Goal: Information Seeking & Learning: Learn about a topic

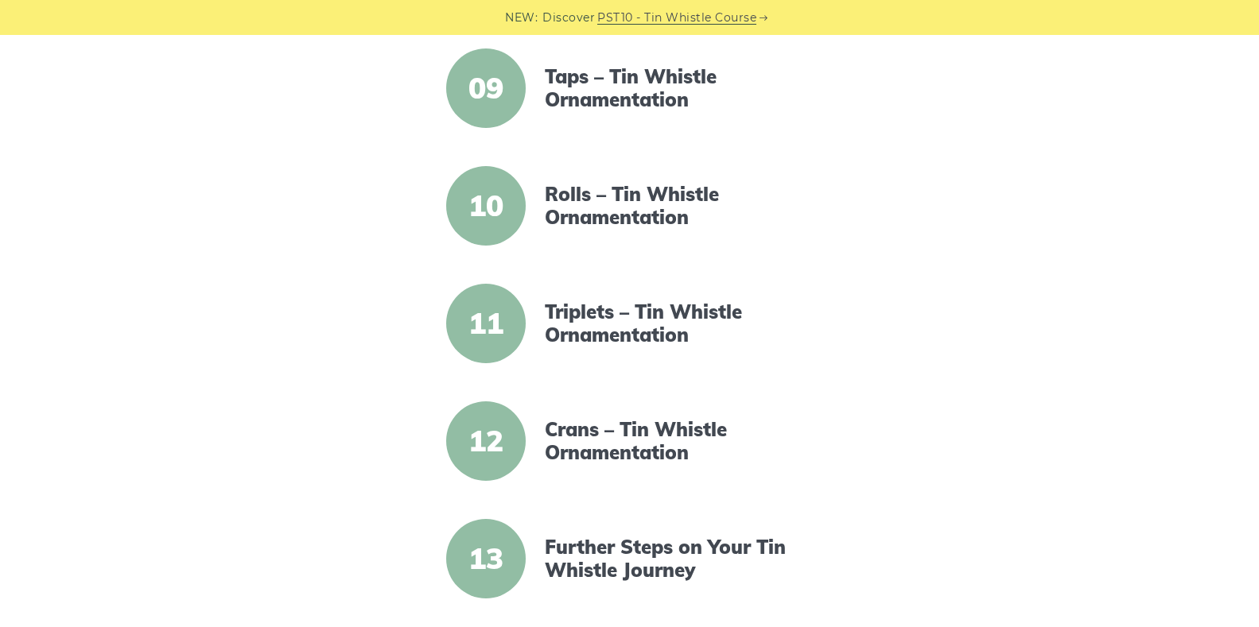
scroll to position [1352, 0]
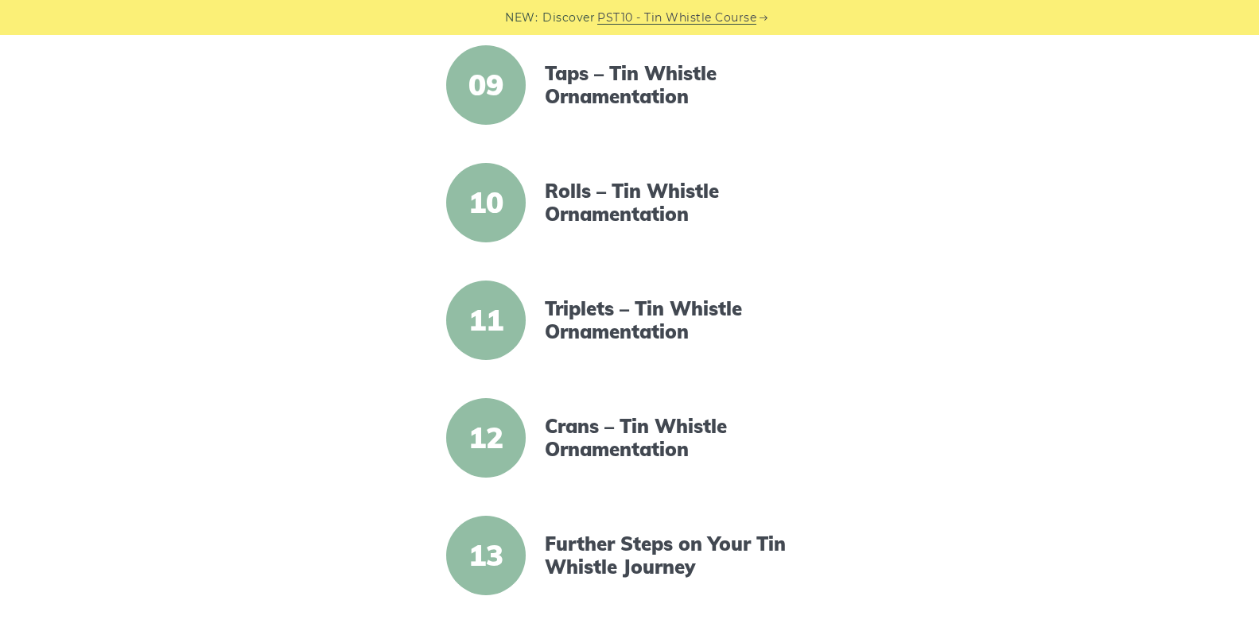
click at [503, 337] on span "11" at bounding box center [486, 321] width 80 height 80
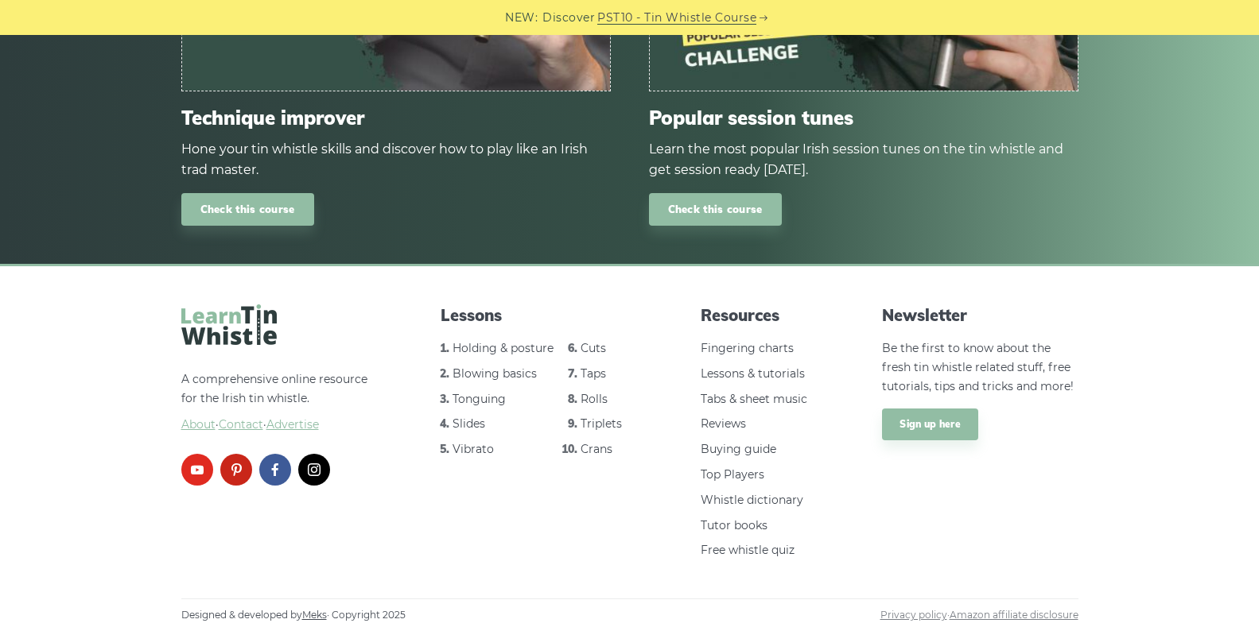
scroll to position [2247, 0]
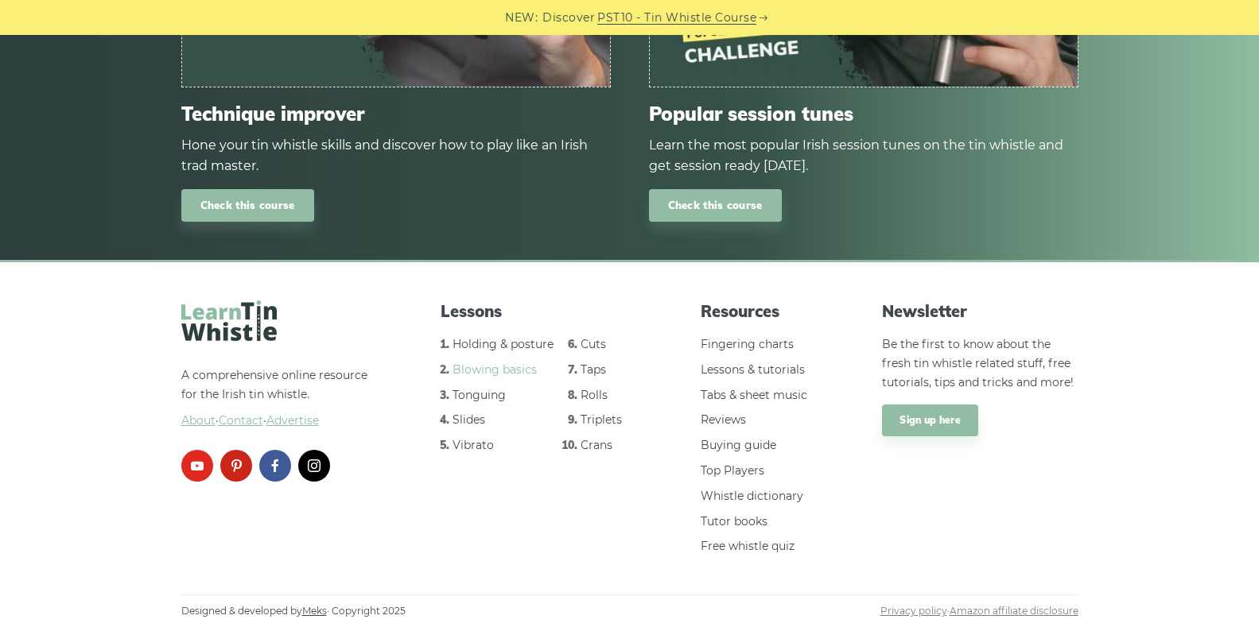
click at [489, 372] on link "Blowing basics" at bounding box center [494, 370] width 84 height 14
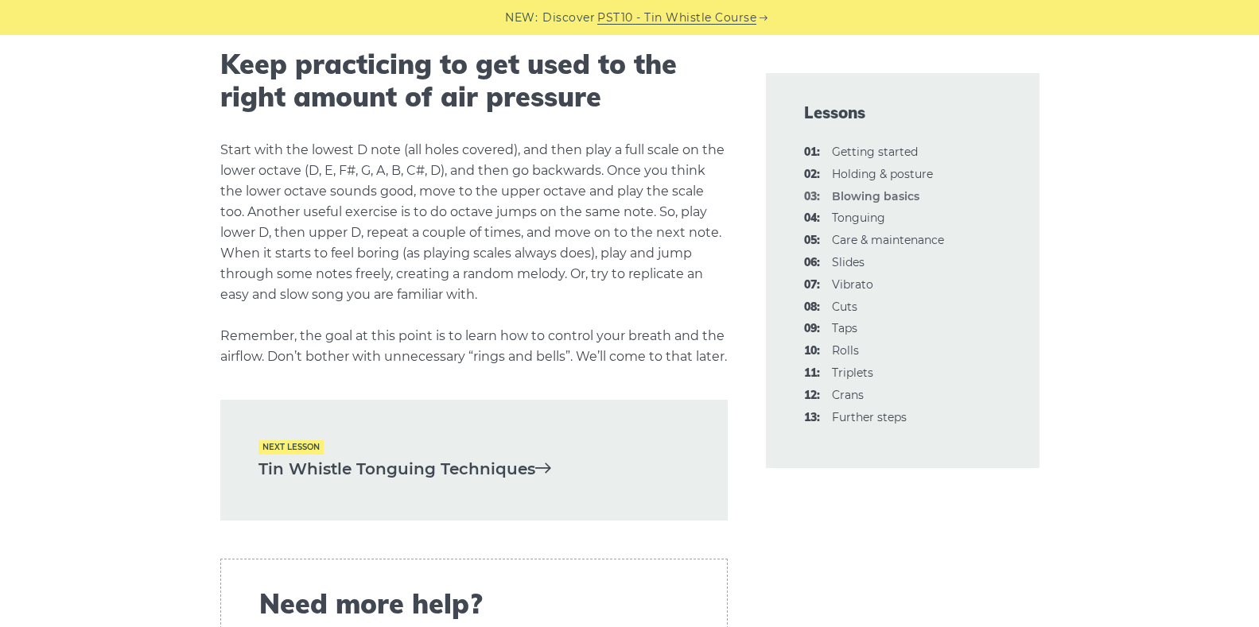
scroll to position [3117, 0]
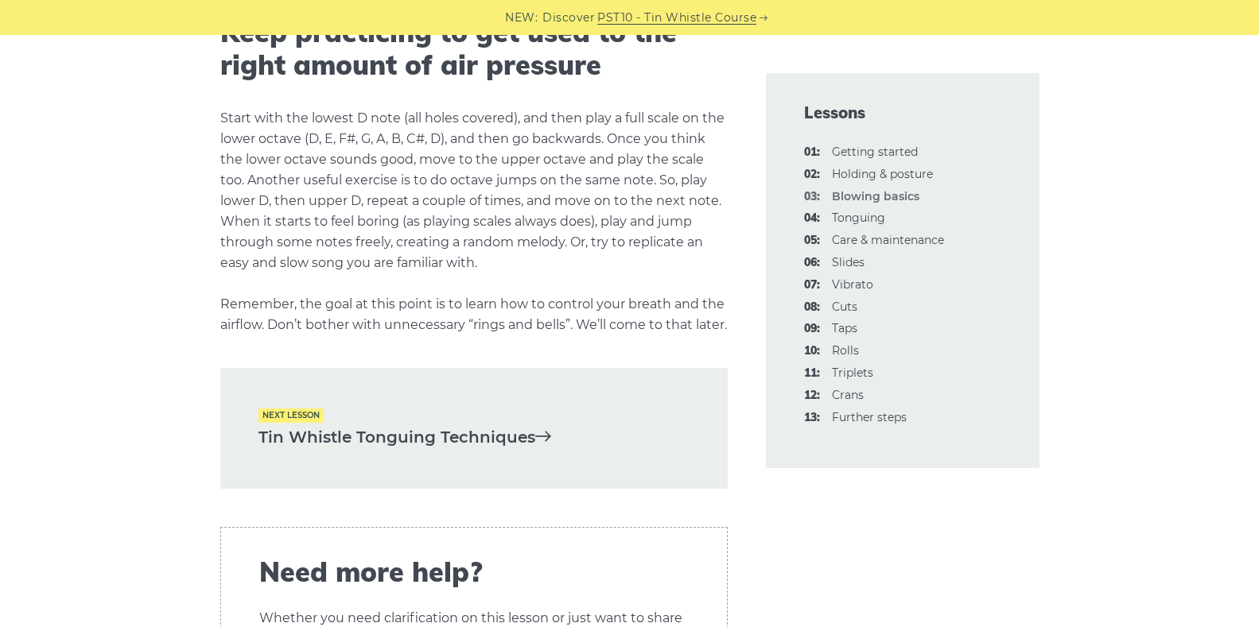
click at [546, 444] on icon at bounding box center [543, 436] width 16 height 16
click at [314, 422] on span "Next lesson" at bounding box center [290, 416] width 65 height 14
click at [841, 219] on link "04: Tonguing" at bounding box center [858, 218] width 53 height 14
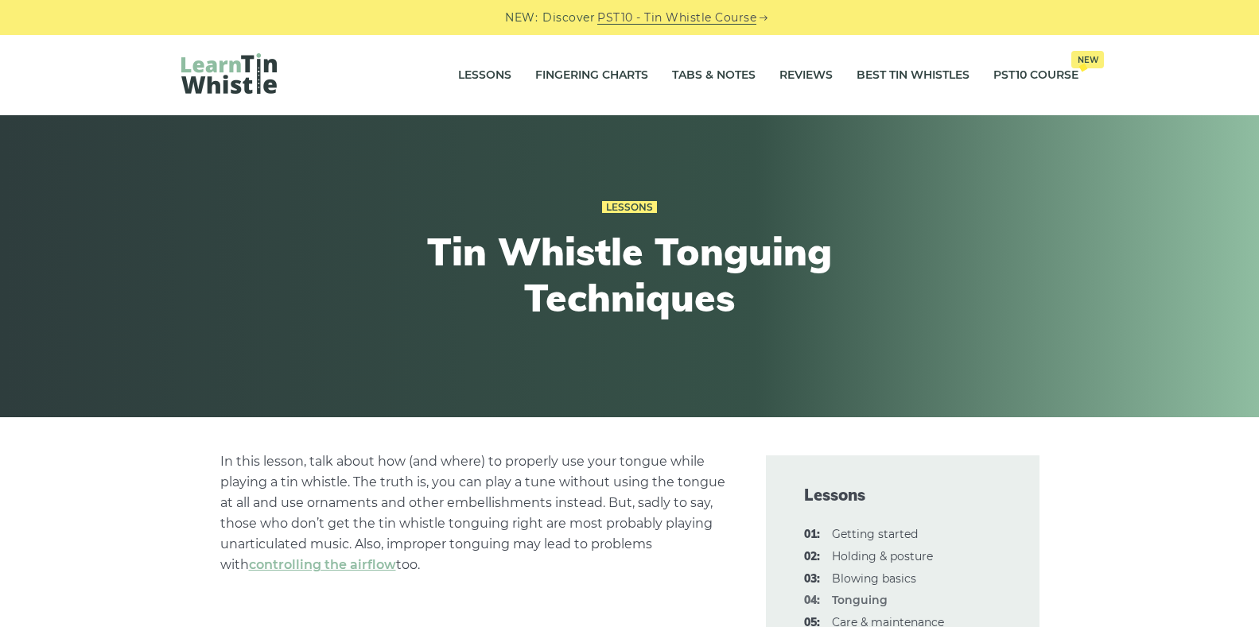
click at [830, 599] on li "04: Tonguing" at bounding box center [902, 601] width 197 height 19
click at [358, 565] on link "controlling the airflow" at bounding box center [322, 564] width 147 height 15
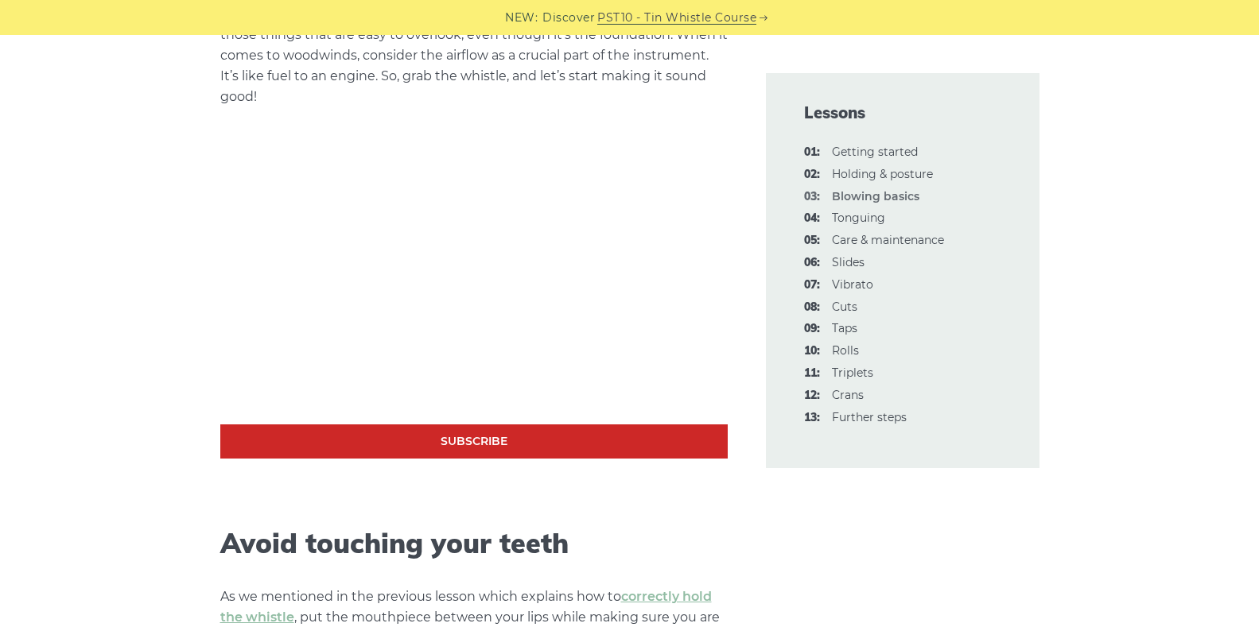
scroll to position [477, 0]
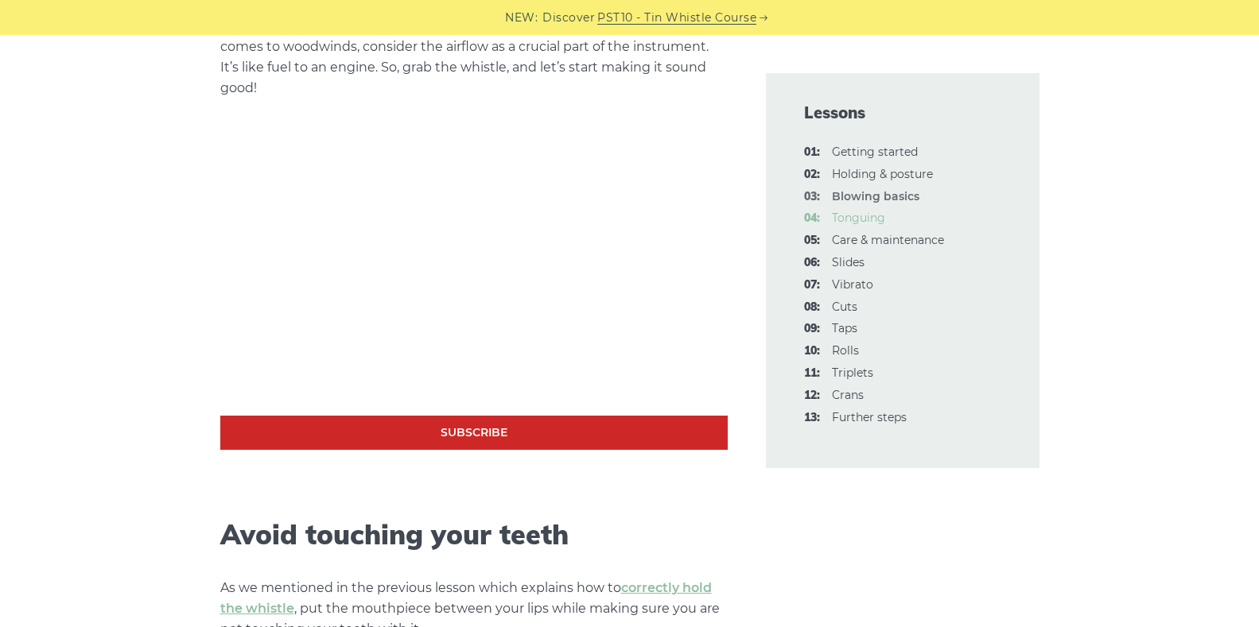
click at [849, 220] on link "04: Tonguing" at bounding box center [858, 218] width 53 height 14
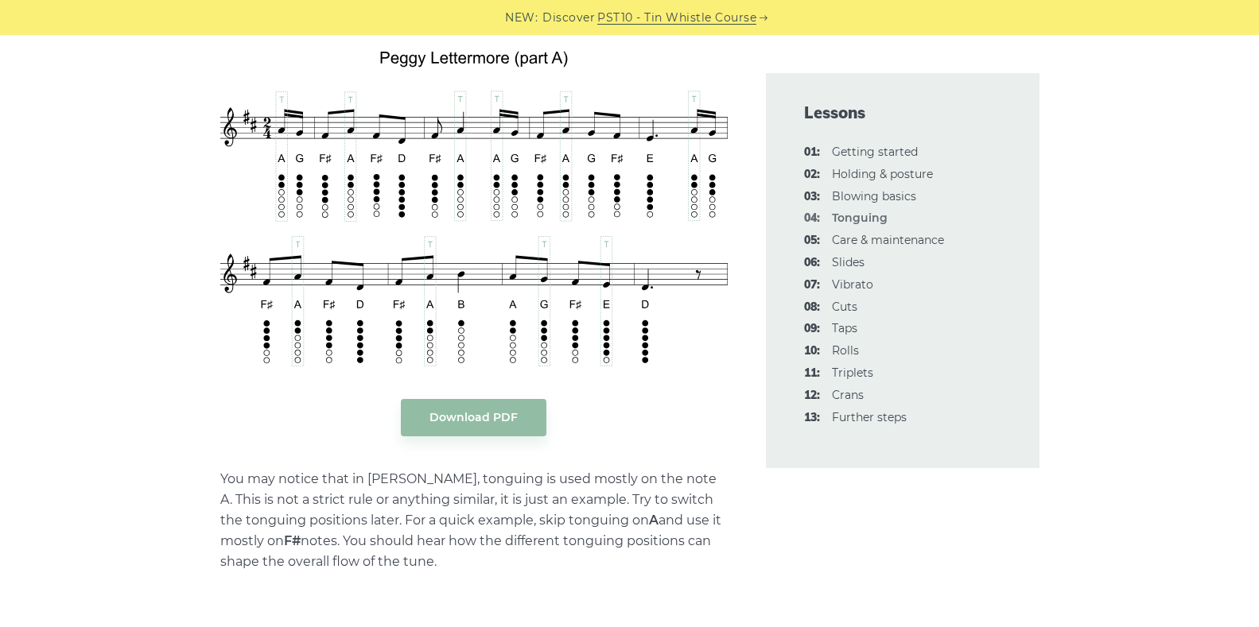
scroll to position [3563, 0]
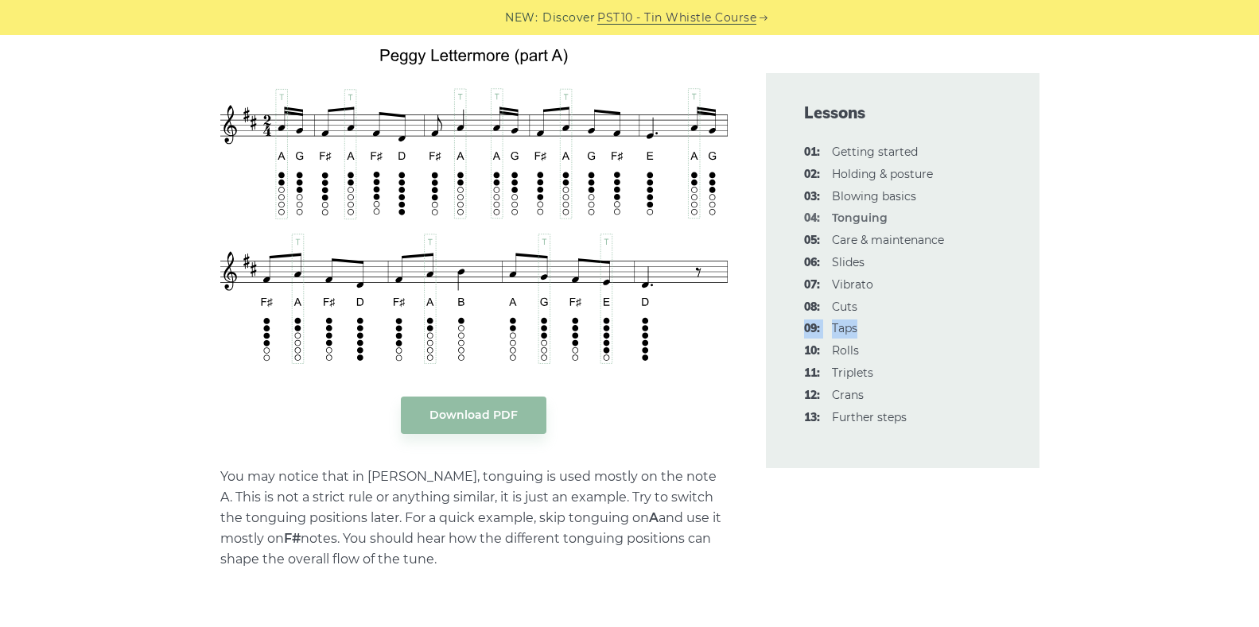
drag, startPoint x: 991, startPoint y: 338, endPoint x: 990, endPoint y: 316, distance: 22.3
click at [990, 316] on ul "01: Getting started 02: Holding & posture 03: Blowing basics 04: [GEOGRAPHIC_DA…" at bounding box center [902, 285] width 197 height 284
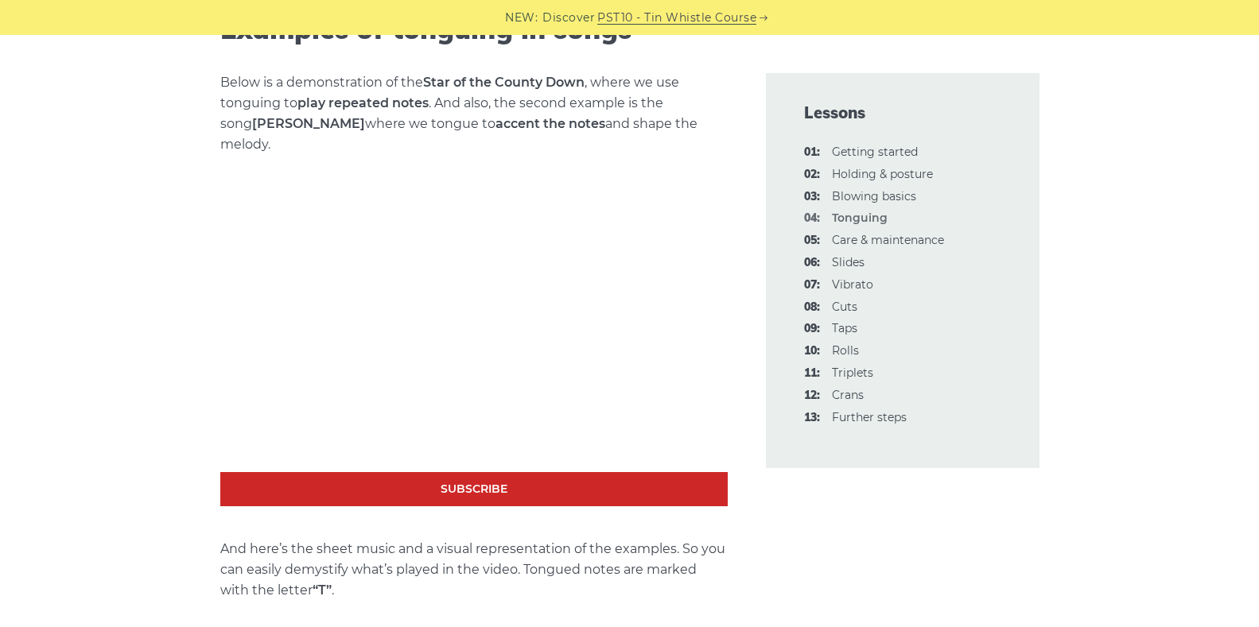
scroll to position [2155, 0]
